Goal: Task Accomplishment & Management: Use online tool/utility

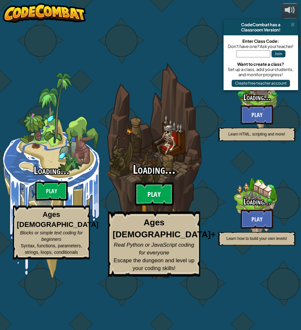
click at [151, 197] on btn "Play" at bounding box center [154, 193] width 39 height 23
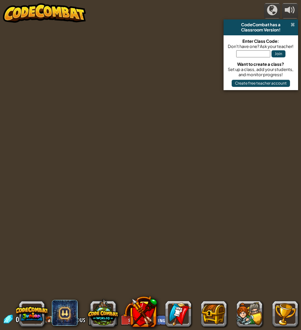
click at [292, 25] on span at bounding box center [293, 24] width 4 height 5
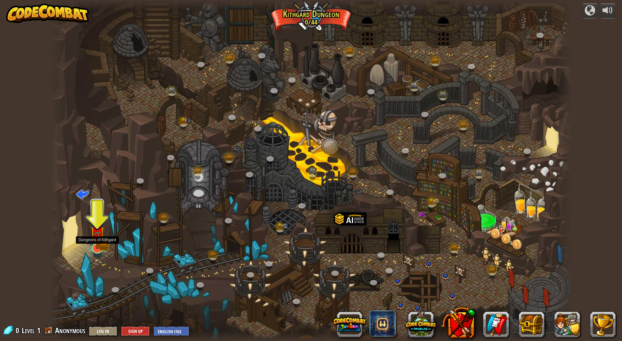
click at [96, 245] on img at bounding box center [97, 233] width 15 height 32
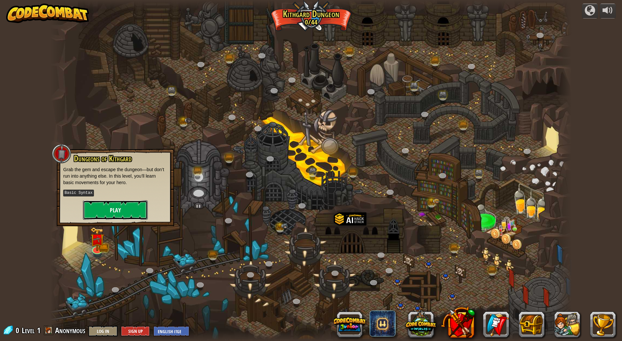
click at [114, 205] on button "Play" at bounding box center [115, 209] width 65 height 19
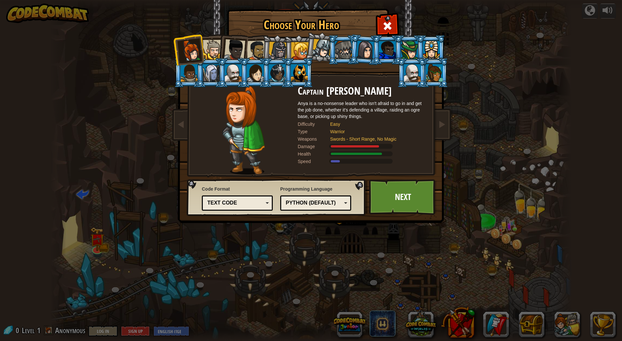
click at [239, 49] on div at bounding box center [234, 49] width 21 height 21
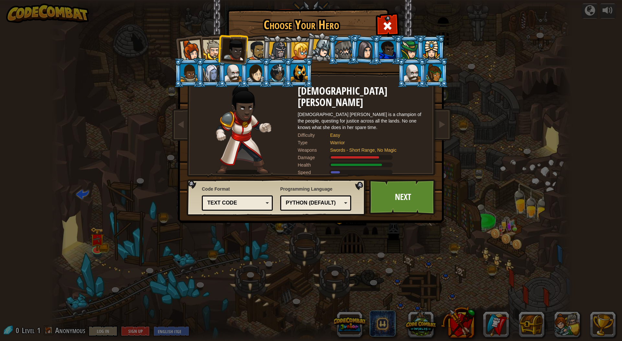
click at [258, 54] on div at bounding box center [257, 50] width 20 height 20
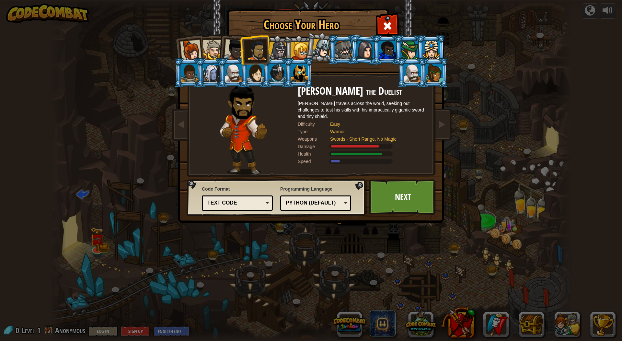
click at [301, 53] on li at bounding box center [342, 49] width 29 height 29
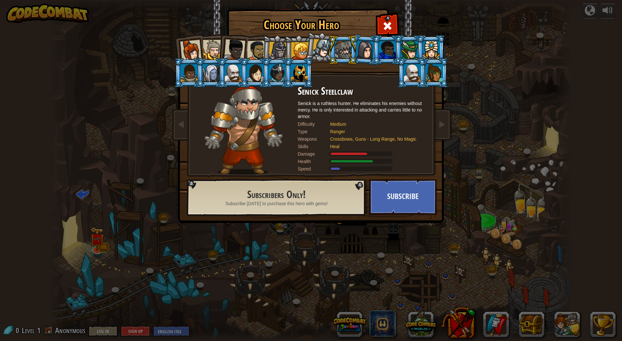
drag, startPoint x: 325, startPoint y: 55, endPoint x: 311, endPoint y: 48, distance: 14.8
click at [301, 55] on div at bounding box center [321, 48] width 19 height 19
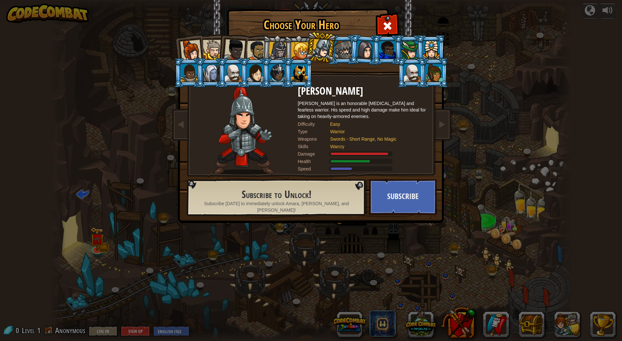
click at [296, 51] on div at bounding box center [299, 50] width 17 height 17
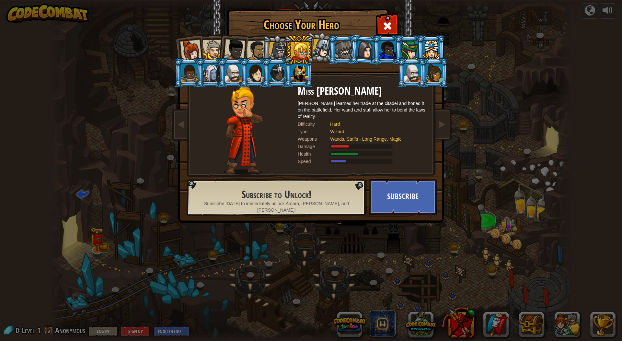
click at [281, 47] on div at bounding box center [278, 51] width 18 height 18
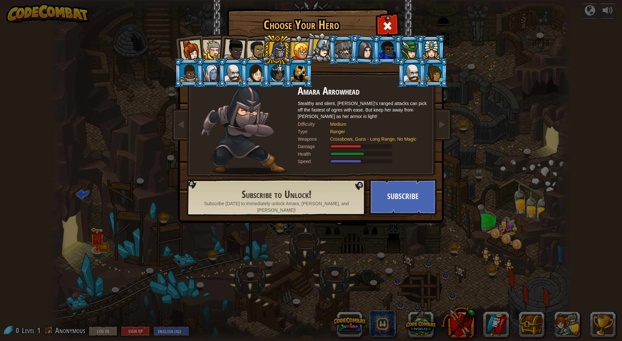
click at [256, 51] on div at bounding box center [257, 50] width 20 height 20
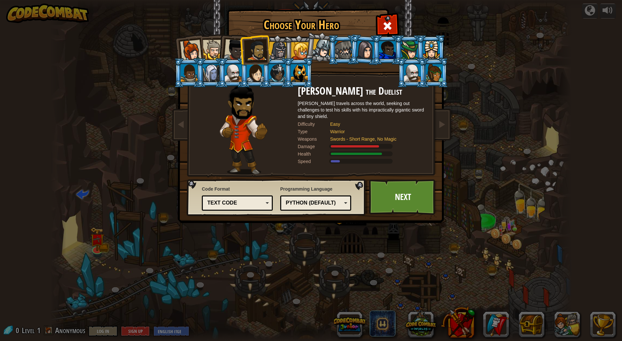
click at [214, 54] on div at bounding box center [213, 50] width 20 height 20
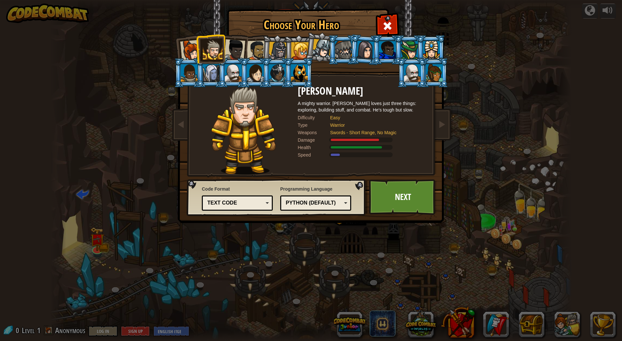
click at [301, 74] on div at bounding box center [434, 72] width 17 height 17
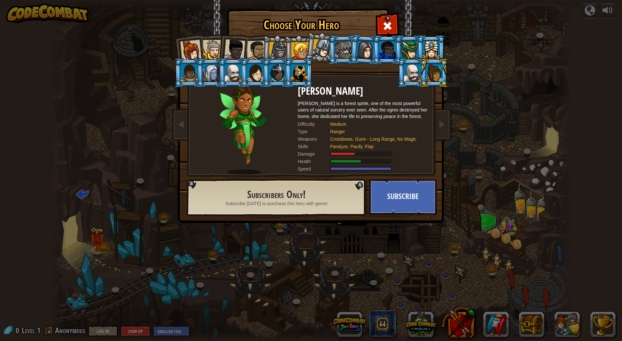
click at [301, 80] on div at bounding box center [412, 72] width 17 height 17
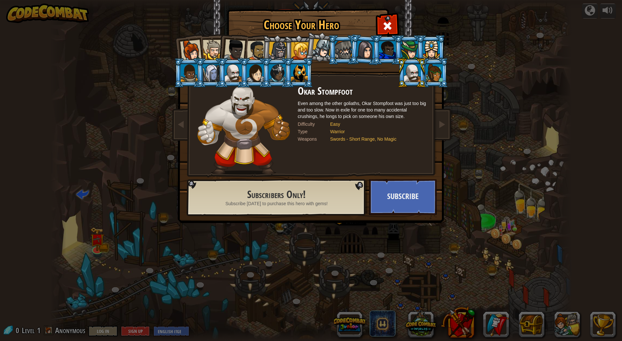
click at [294, 79] on div at bounding box center [299, 72] width 17 height 17
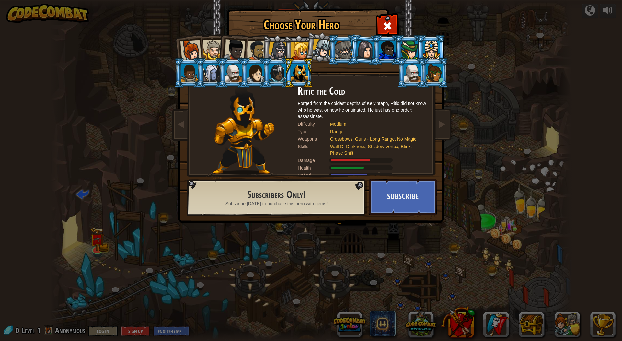
click at [272, 48] on div at bounding box center [278, 51] width 18 height 18
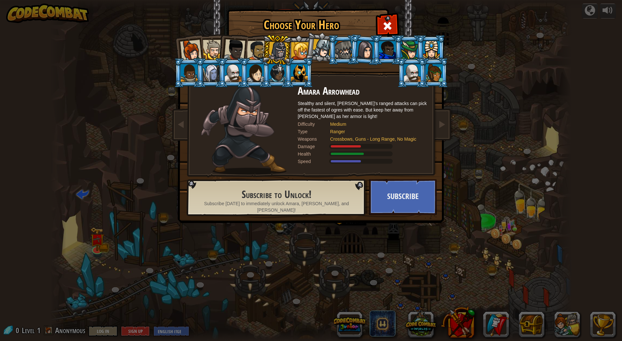
click at [258, 49] on div at bounding box center [257, 50] width 20 height 20
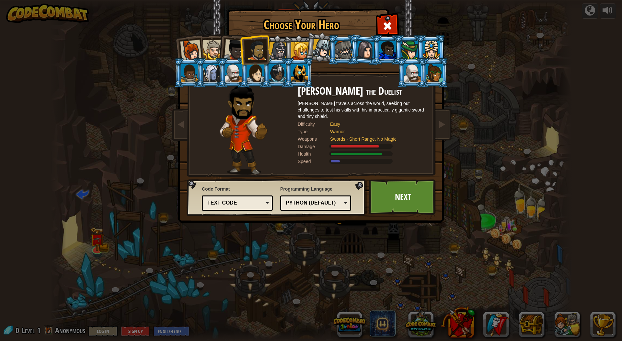
click at [232, 56] on div at bounding box center [234, 49] width 21 height 21
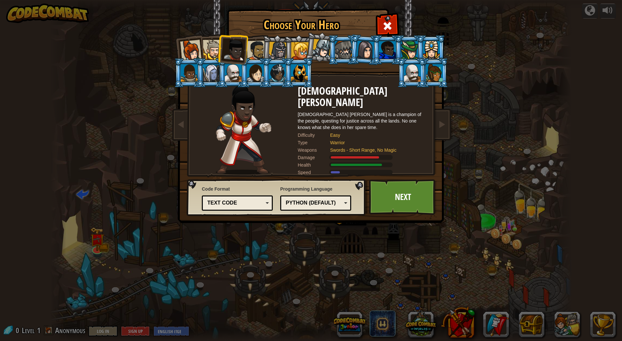
click at [275, 53] on div at bounding box center [278, 51] width 18 height 18
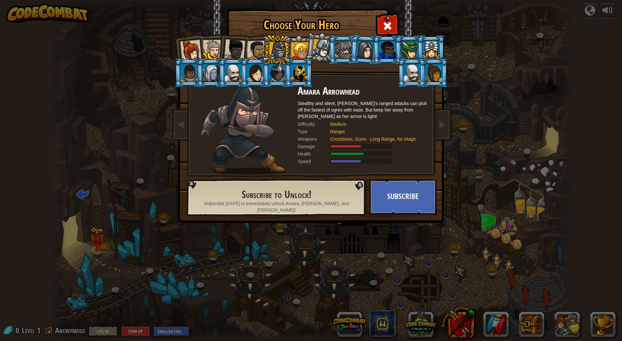
click at [301, 74] on div at bounding box center [412, 72] width 17 height 17
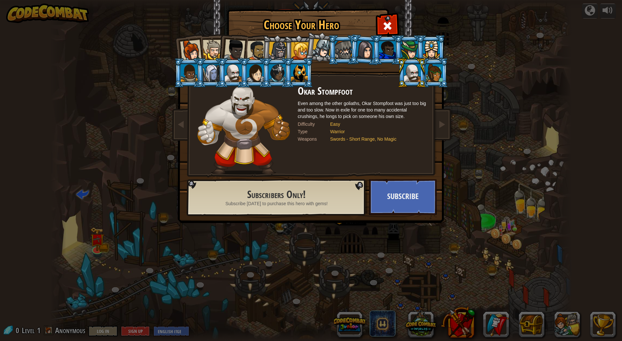
click at [262, 77] on div at bounding box center [255, 72] width 17 height 17
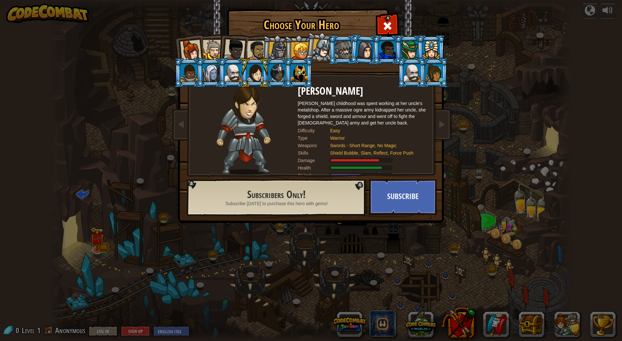
click at [301, 75] on div at bounding box center [412, 72] width 17 height 17
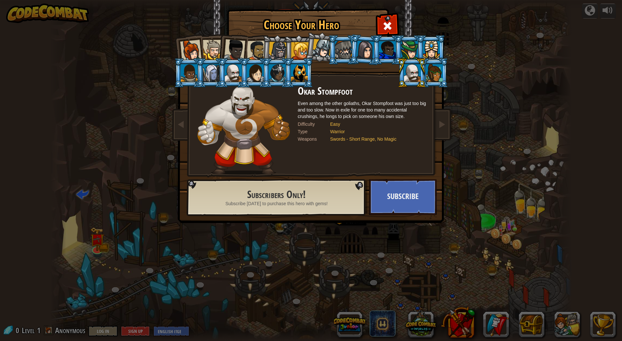
click at [301, 79] on div at bounding box center [434, 72] width 17 height 17
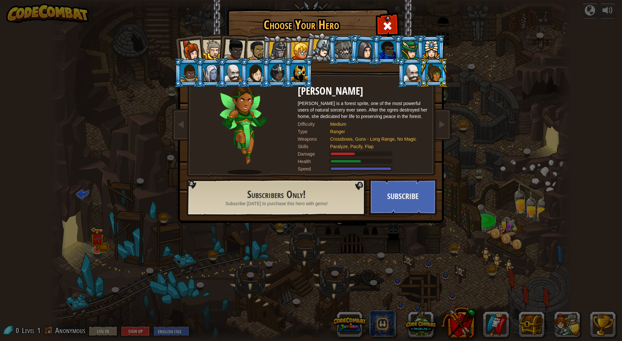
click at [280, 72] on div at bounding box center [277, 72] width 17 height 17
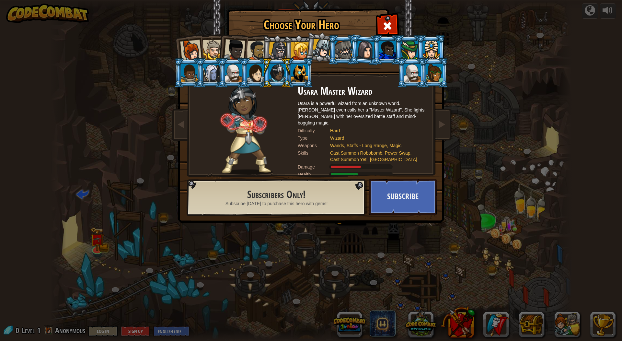
click at [295, 77] on div at bounding box center [299, 72] width 17 height 17
click at [297, 76] on div at bounding box center [299, 72] width 17 height 17
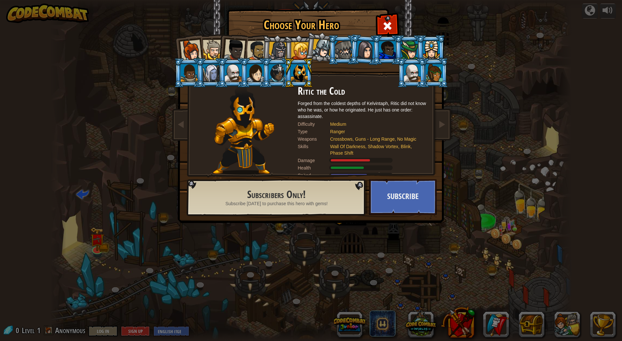
click at [301, 77] on div at bounding box center [299, 72] width 17 height 17
drag, startPoint x: 357, startPoint y: 144, endPoint x: 366, endPoint y: 168, distance: 25.5
click at [301, 198] on button "Subscribe" at bounding box center [403, 197] width 68 height 36
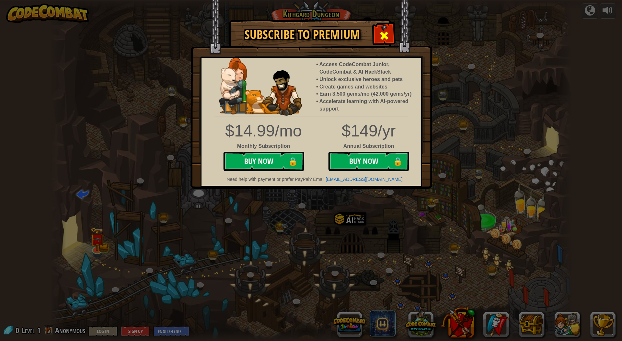
click at [301, 38] on div at bounding box center [384, 35] width 20 height 20
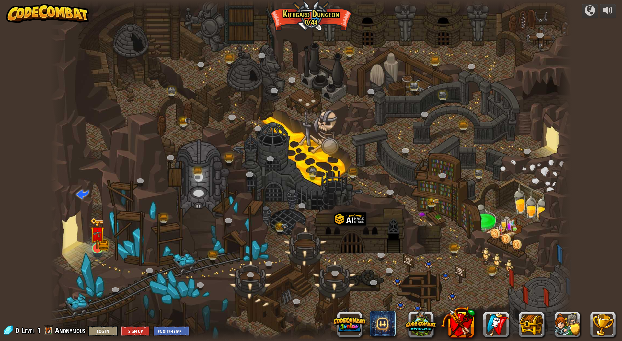
drag, startPoint x: 106, startPoint y: 243, endPoint x: 102, endPoint y: 243, distance: 3.9
click at [106, 243] on div at bounding box center [310, 170] width 521 height 341
click at [101, 244] on img at bounding box center [97, 233] width 15 height 32
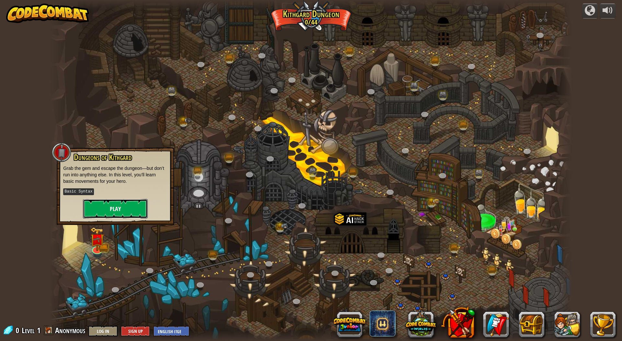
click at [118, 201] on button "Play" at bounding box center [115, 208] width 65 height 19
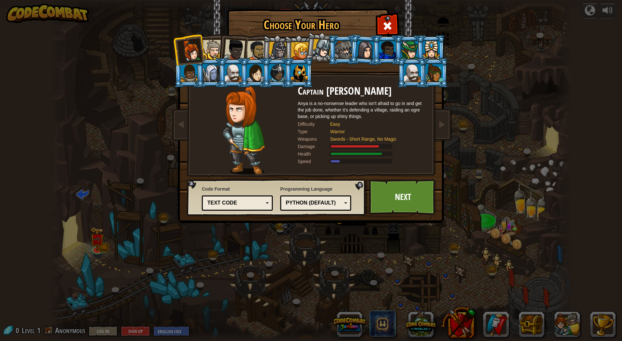
click at [215, 42] on div at bounding box center [213, 50] width 20 height 20
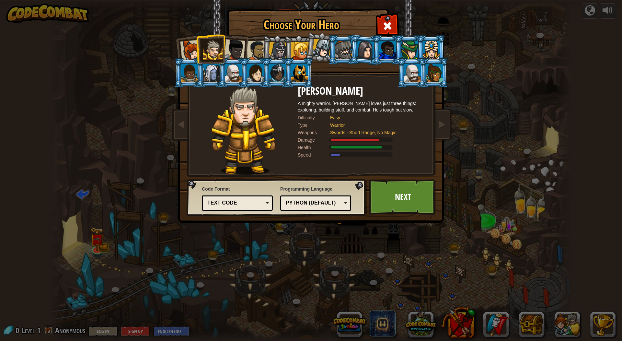
click at [235, 46] on div at bounding box center [234, 49] width 21 height 21
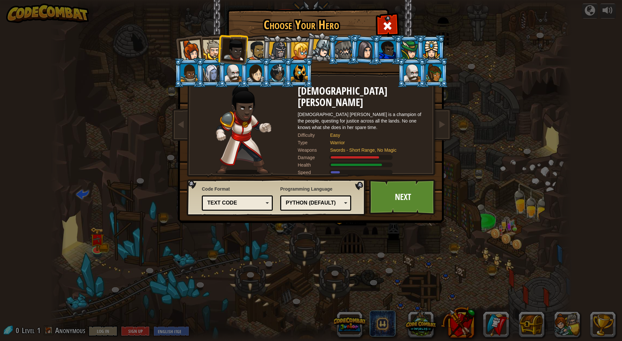
click at [260, 53] on div at bounding box center [257, 50] width 20 height 20
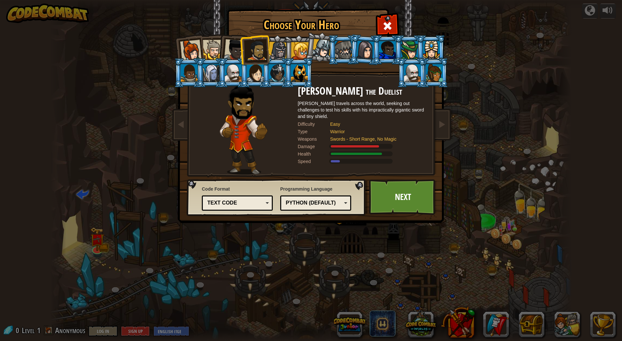
click at [281, 45] on div at bounding box center [278, 51] width 18 height 18
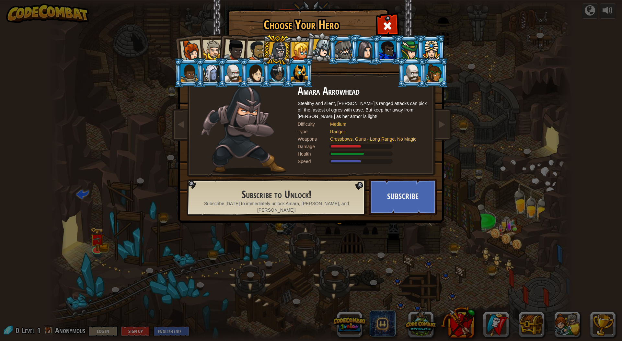
click at [254, 48] on div at bounding box center [257, 50] width 20 height 20
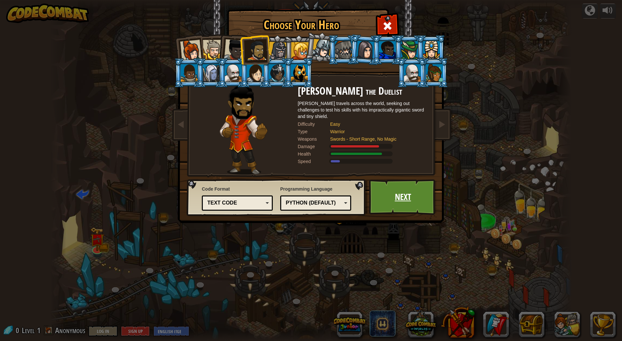
click at [301, 190] on link "Next" at bounding box center [403, 197] width 68 height 36
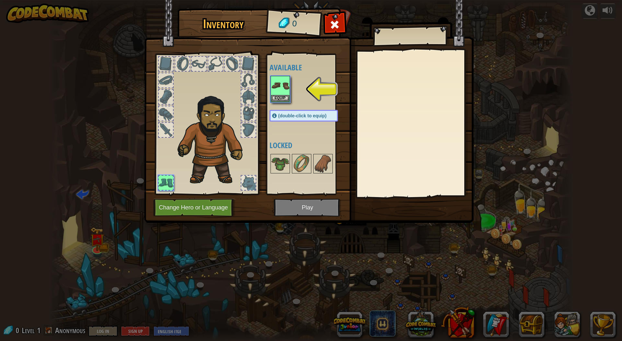
click at [292, 108] on div "Available Equip (double-click to equip) Locked" at bounding box center [309, 124] width 81 height 135
click at [288, 97] on button "Equip" at bounding box center [280, 98] width 18 height 7
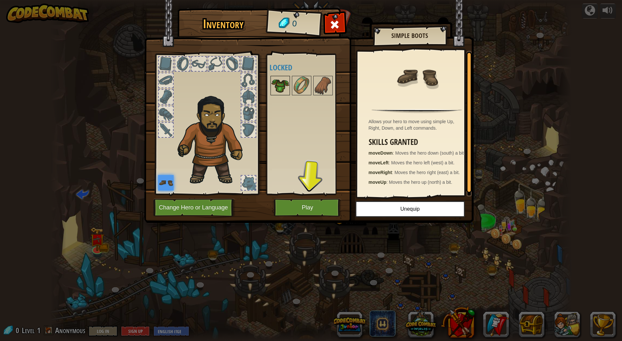
click at [280, 85] on img at bounding box center [280, 85] width 18 height 18
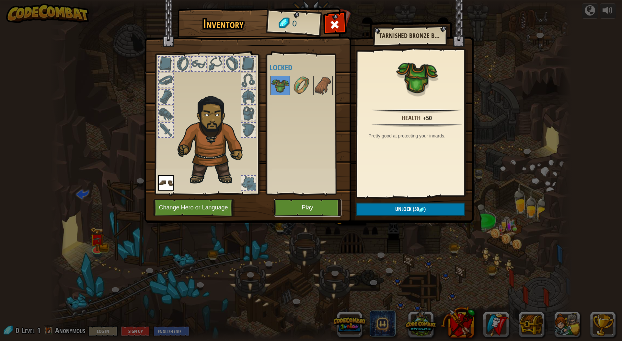
click at [301, 206] on button "Play" at bounding box center [308, 208] width 68 height 18
click at [301, 204] on button "Play" at bounding box center [308, 208] width 68 height 18
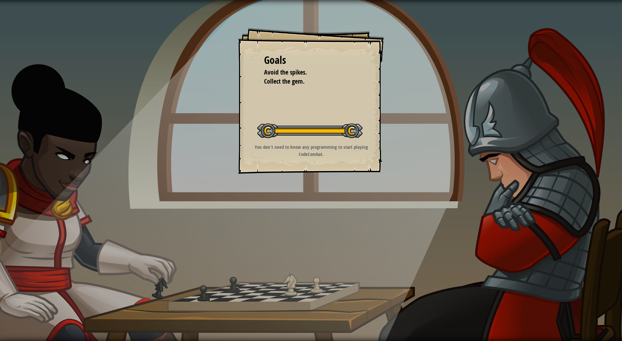
click at [301, 216] on div "Goals Avoid the spikes. Collect the gem. Start Level Error loading from server.…" at bounding box center [311, 170] width 622 height 341
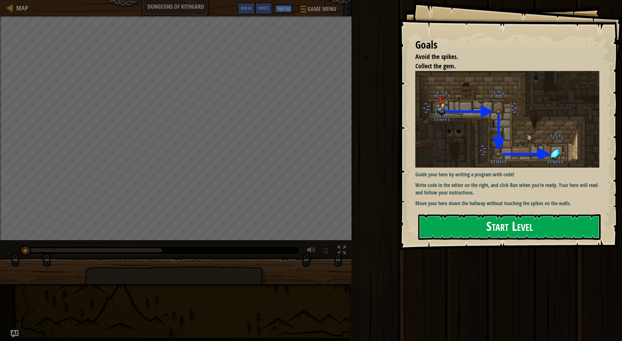
click at [301, 226] on button "Start Level" at bounding box center [509, 227] width 182 height 26
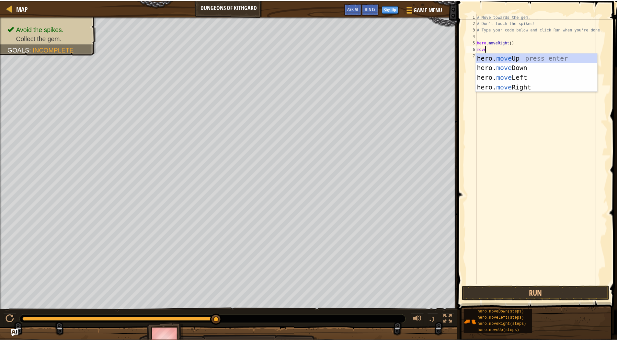
scroll to position [3, 0]
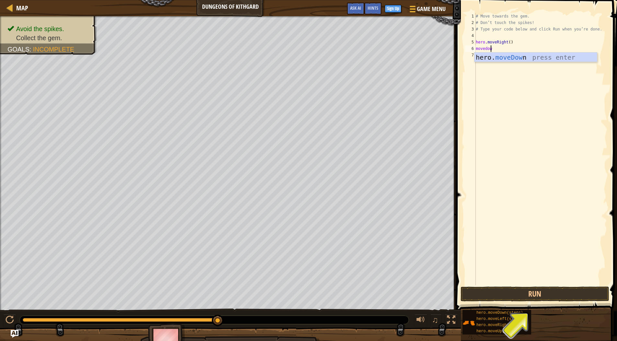
type textarea "movedown"
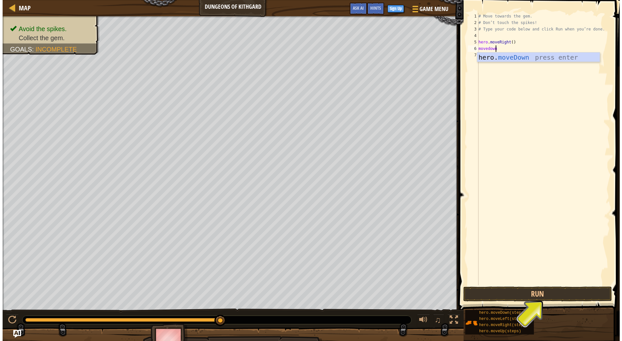
scroll to position [3, 0]
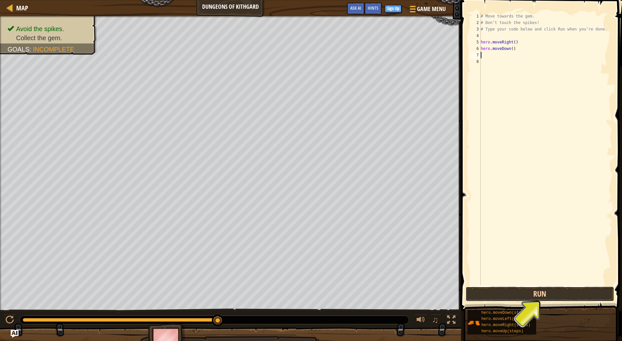
click at [301, 299] on button "Run" at bounding box center [539, 293] width 149 height 15
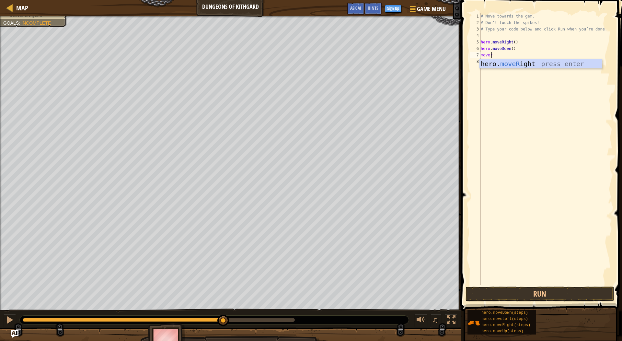
scroll to position [3, 1]
type textarea "moveriht"
click at [301, 298] on button "Run" at bounding box center [539, 293] width 149 height 15
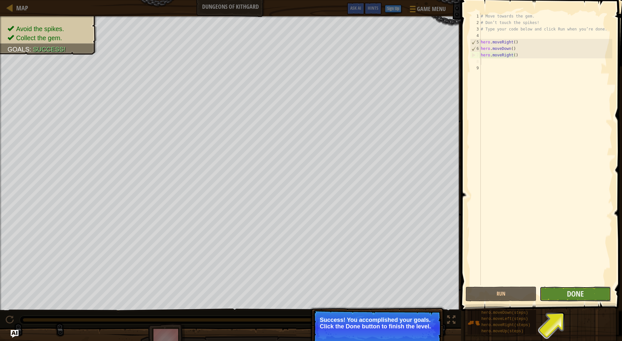
click at [301, 295] on button "Done" at bounding box center [575, 293] width 71 height 15
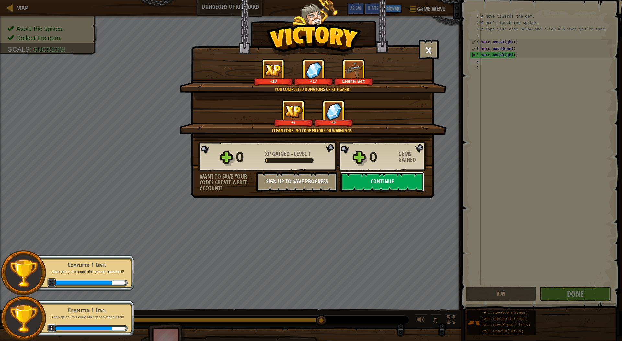
click at [301, 181] on button "Continue" at bounding box center [382, 181] width 84 height 19
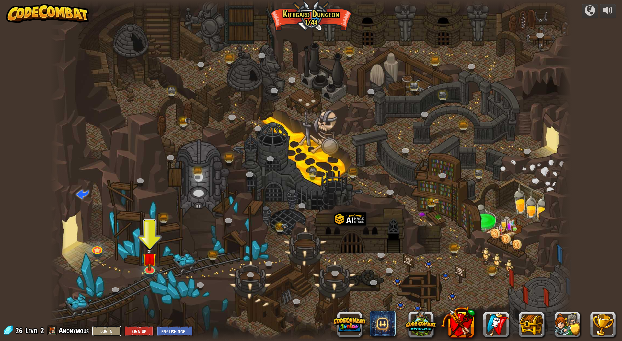
click at [104, 326] on button "Log In" at bounding box center [106, 331] width 29 height 11
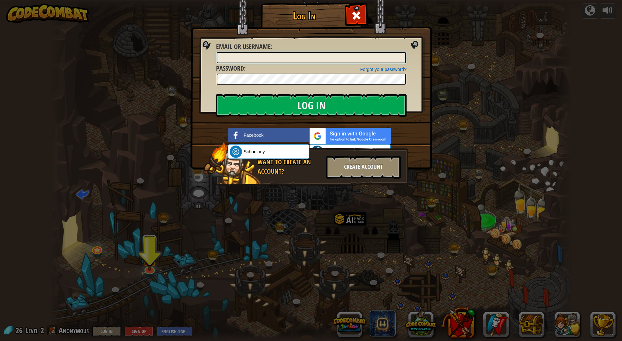
type input "[EMAIL_ADDRESS][DOMAIN_NAME]"
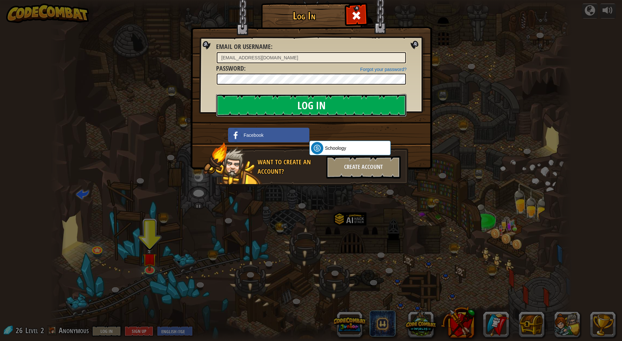
click at [301, 109] on input "Log In" at bounding box center [311, 105] width 190 height 23
